Goal: Transaction & Acquisition: Purchase product/service

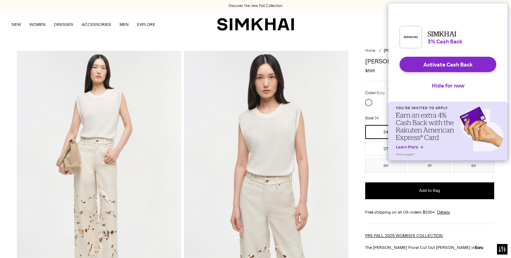
click at [381, 34] on div "NEW WOMEN New Arrivals Shop All Fall 2025 Best Sellers Signature Exclusives REA…" at bounding box center [255, 24] width 489 height 25
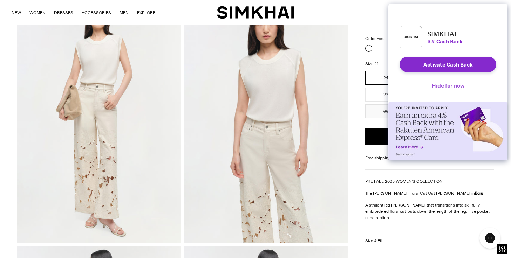
click at [444, 93] on button "Hide for now" at bounding box center [448, 85] width 44 height 15
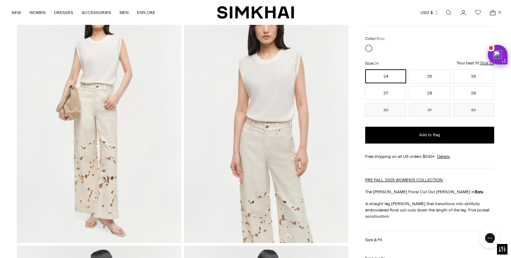
click at [443, 92] on button "28" at bounding box center [429, 93] width 41 height 14
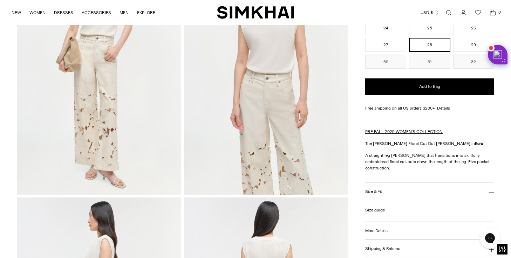
scroll to position [103, 0]
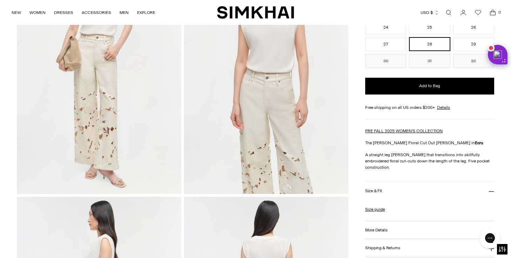
click at [376, 189] on h3 "Size & Fit" at bounding box center [373, 191] width 17 height 5
click at [374, 206] on link "Size guide" at bounding box center [375, 209] width 20 height 6
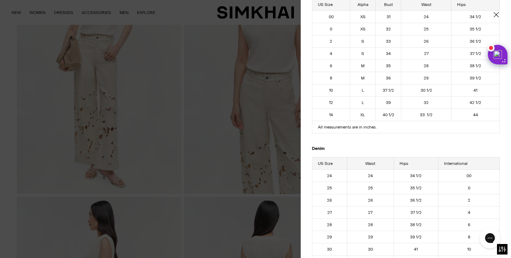
scroll to position [69, 0]
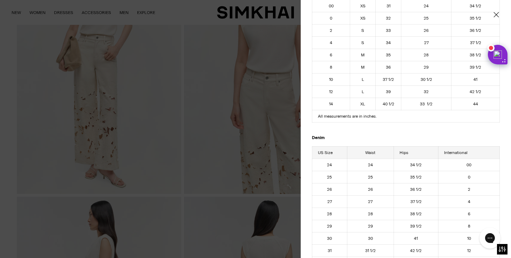
click at [235, 133] on div at bounding box center [255, 129] width 511 height 258
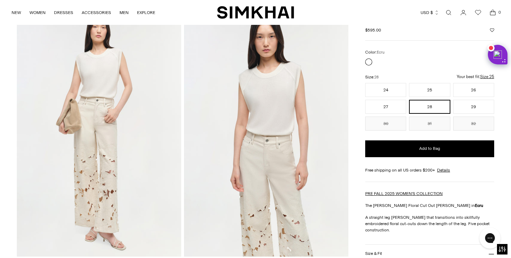
scroll to position [0, 0]
